Goal: Use online tool/utility: Utilize a website feature to perform a specific function

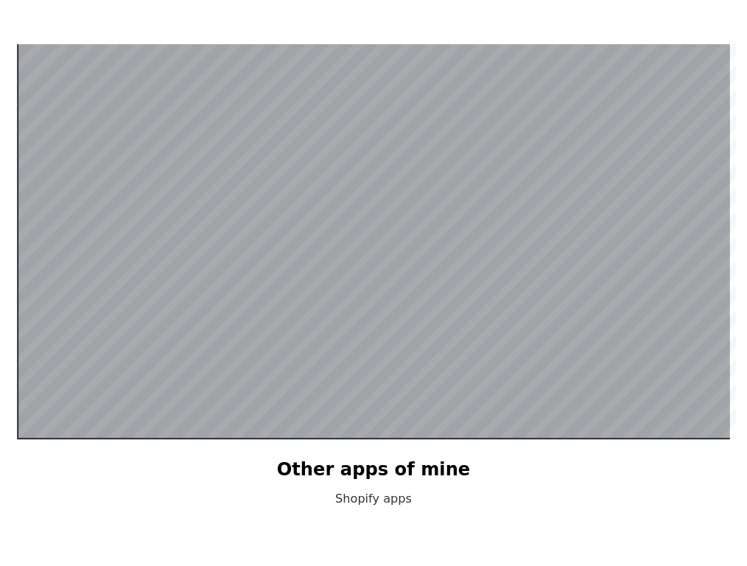
scroll to position [287, 0]
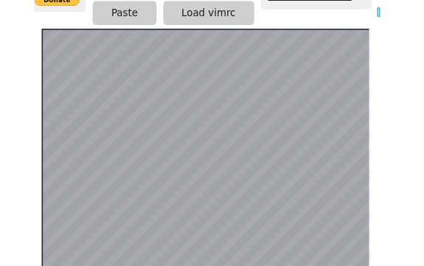
scroll to position [302, 18]
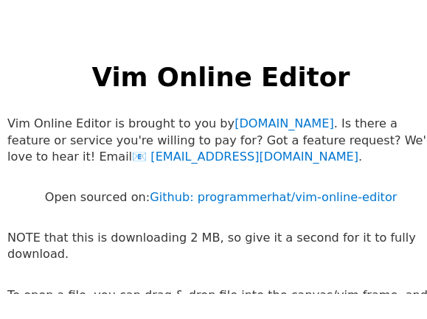
scroll to position [184, 18]
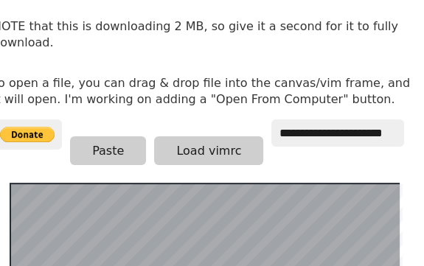
click at [343, 75] on p "To open a file, you can drag & drop file into the canvas/vim frame, and it will…" at bounding box center [205, 91] width 424 height 33
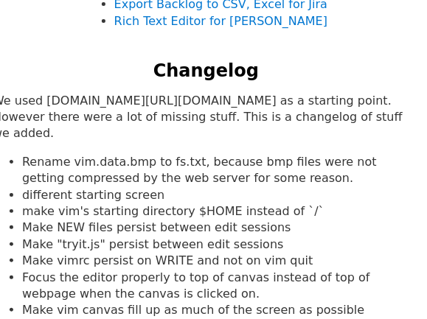
scroll to position [161, 18]
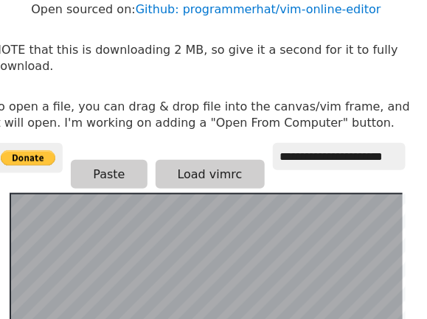
drag, startPoint x: 256, startPoint y: 283, endPoint x: 245, endPoint y: 29, distance: 253.7
